Goal: Find specific page/section: Find specific page/section

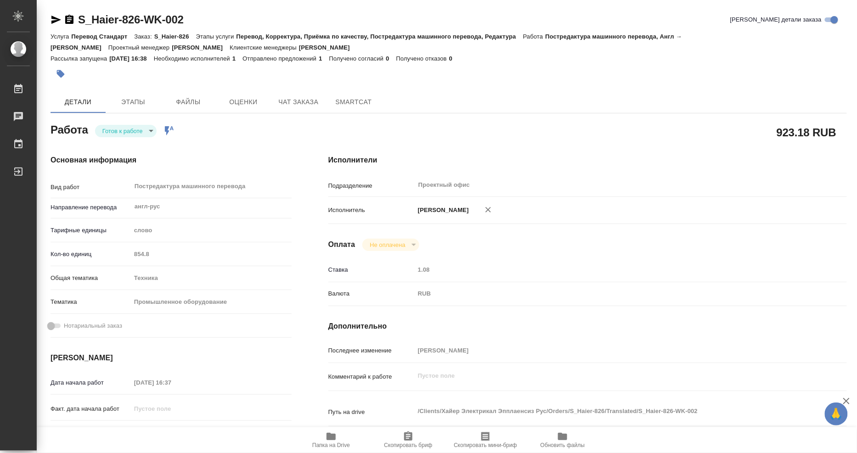
scroll to position [102, 0]
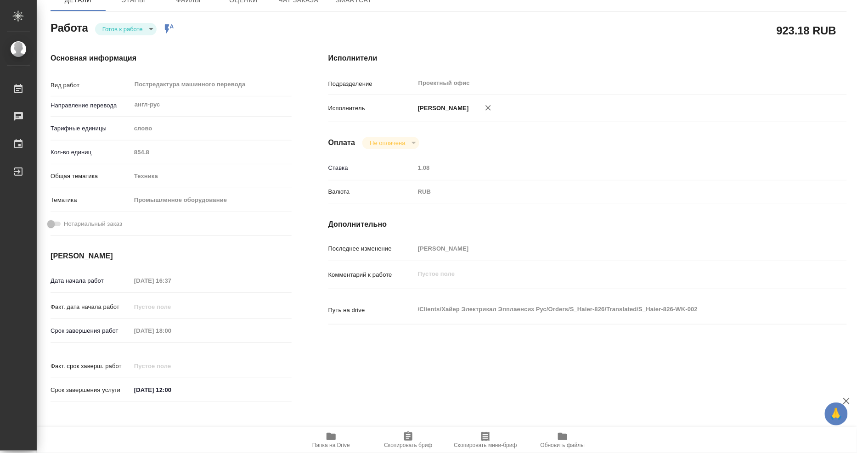
click at [116, 24] on body "🙏 .cls-1 fill:#fff; AWATERA Mangul Anna Работы 0 Чаты График Выйти S_Haier-826-…" at bounding box center [428, 226] width 857 height 453
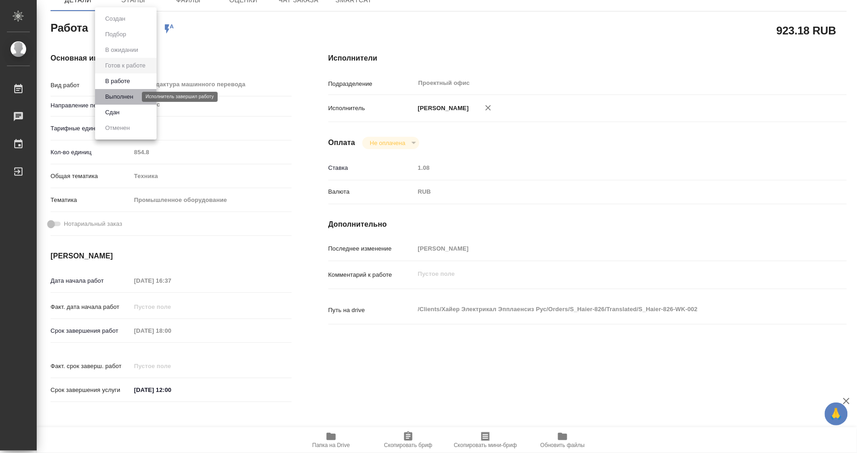
click at [116, 97] on button "Выполнен" at bounding box center [119, 97] width 34 height 10
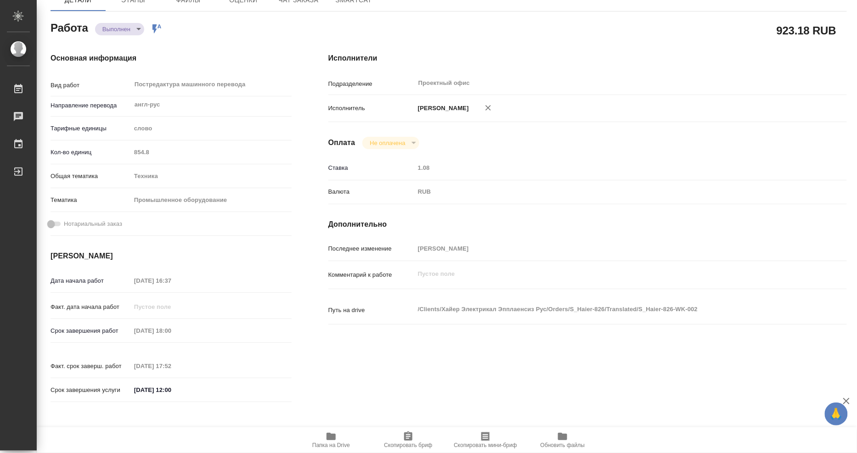
type textarea "x"
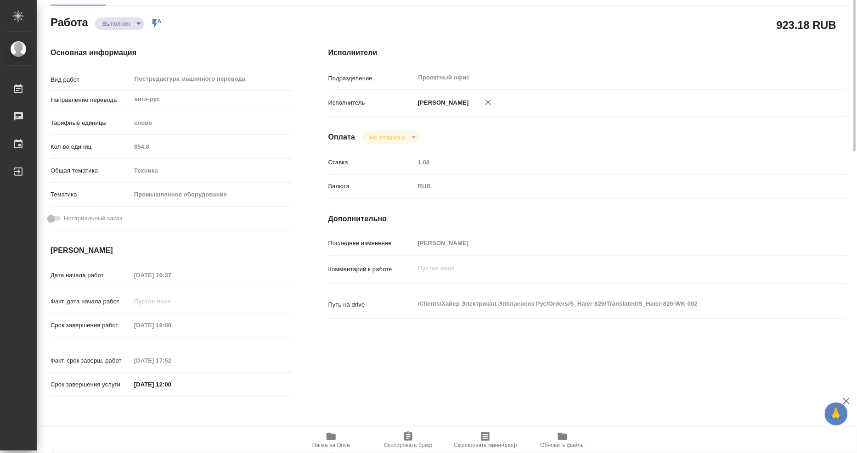
scroll to position [0, 0]
